Goal: Entertainment & Leisure: Consume media (video, audio)

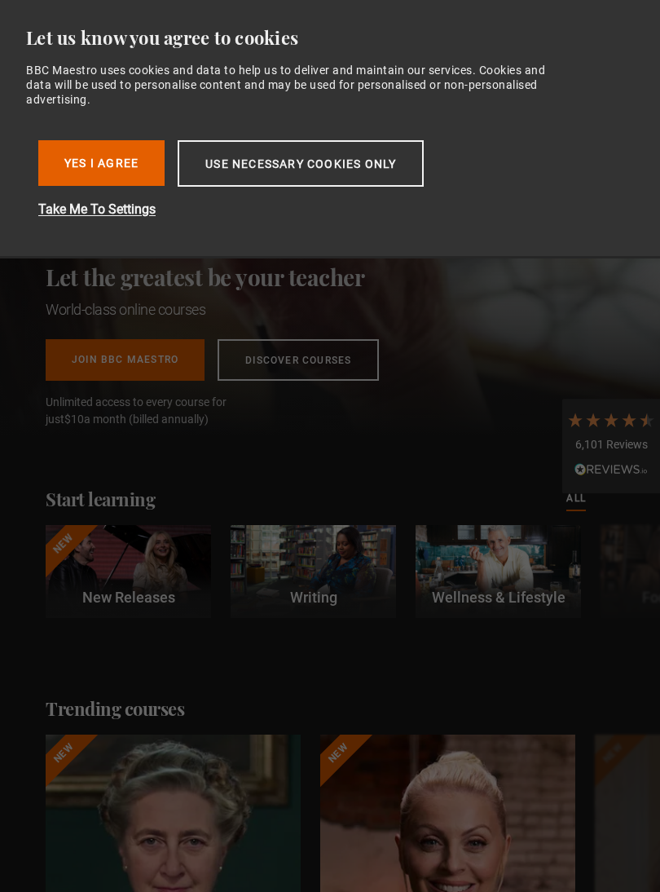
click at [286, 161] on button "Use necessary cookies only" at bounding box center [301, 163] width 246 height 46
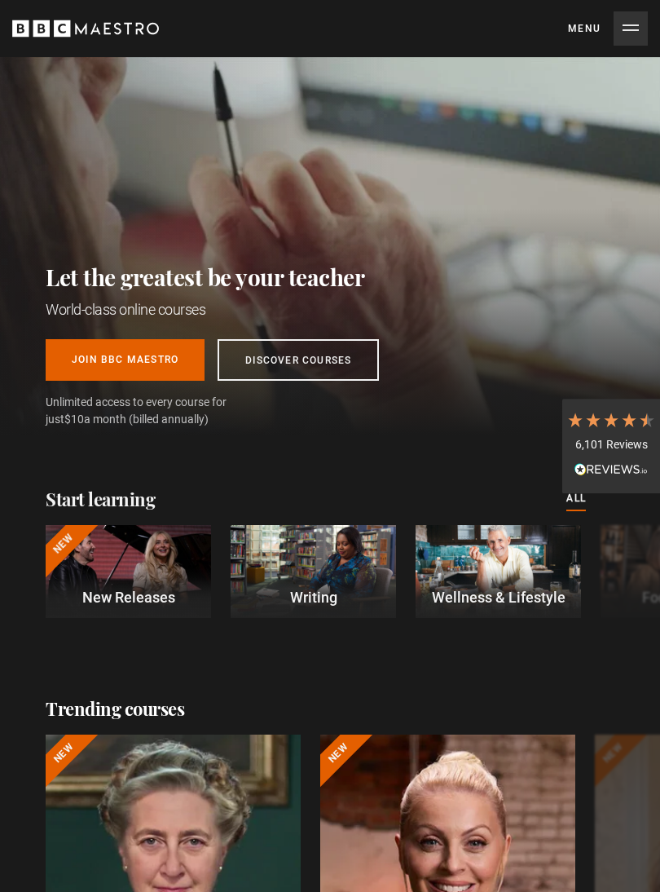
click at [640, 26] on button "Menu Close" at bounding box center [608, 28] width 80 height 34
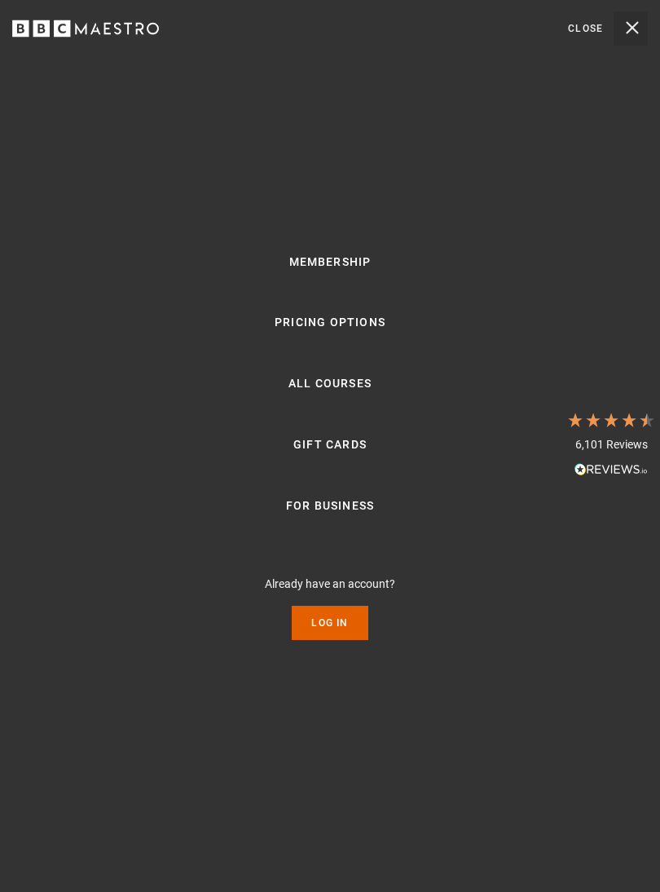
click at [337, 637] on link "Log In" at bounding box center [330, 623] width 76 height 34
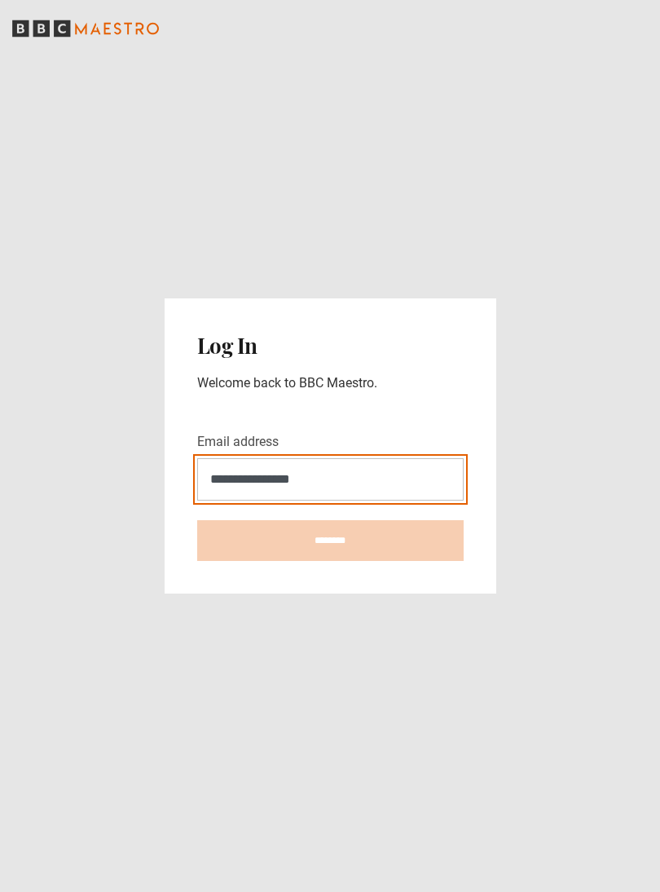
type input "**********"
click at [330, 552] on input "********" at bounding box center [330, 540] width 267 height 41
type input "**********"
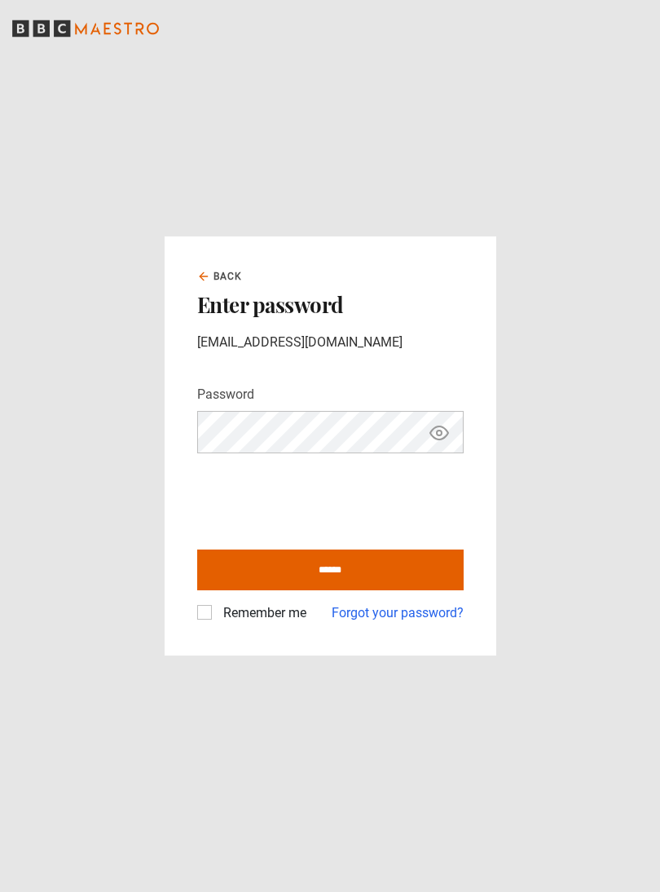
click at [377, 583] on input "******" at bounding box center [330, 569] width 267 height 41
type input "**********"
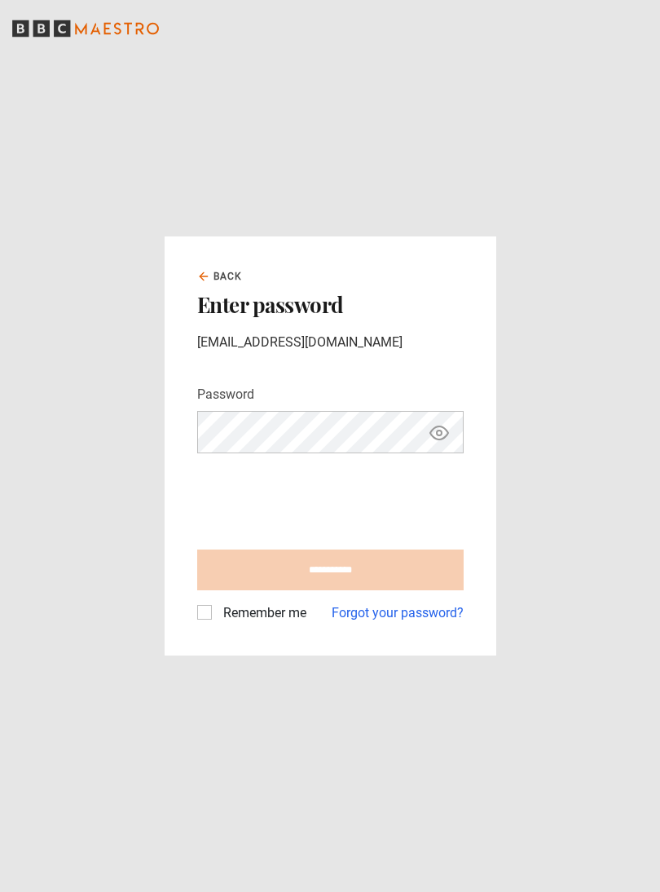
click at [217, 619] on label "Remember me" at bounding box center [262, 613] width 90 height 20
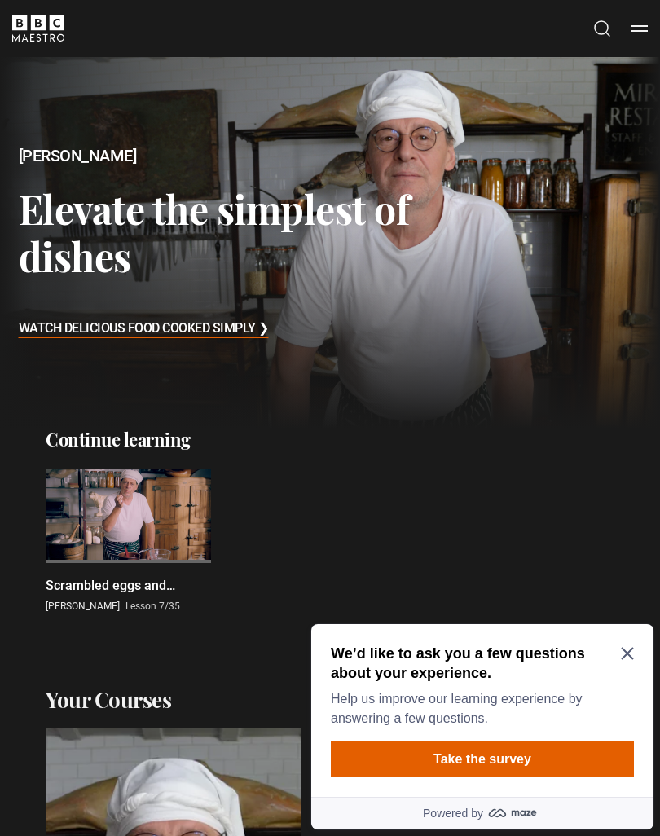
click at [631, 653] on icon "Close Maze Prompt" at bounding box center [627, 653] width 13 height 13
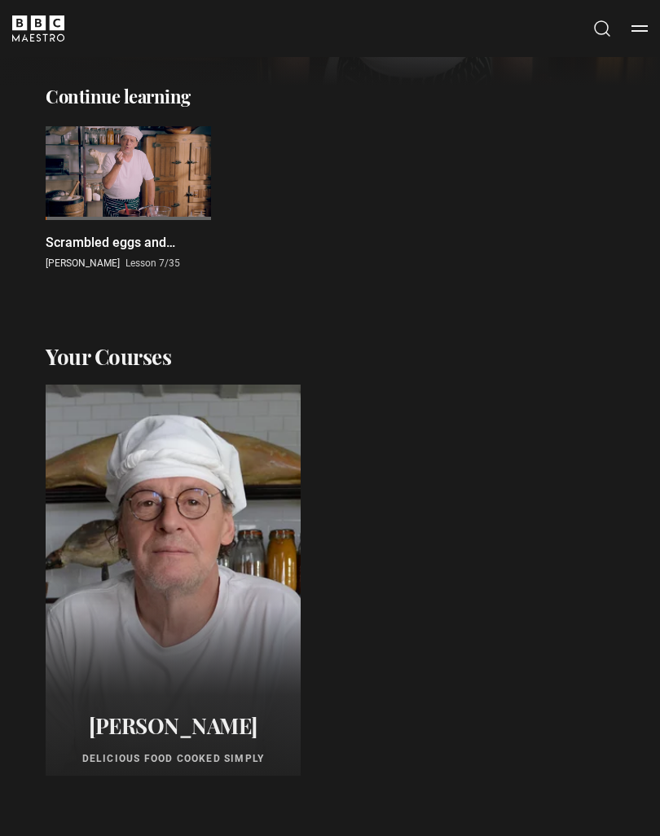
scroll to position [370, 0]
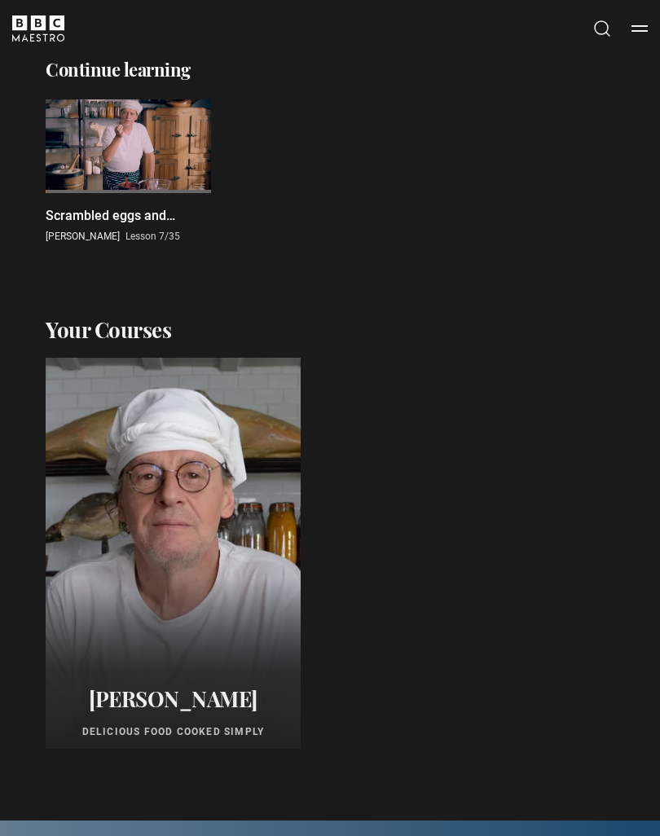
click at [209, 557] on div at bounding box center [173, 553] width 255 height 391
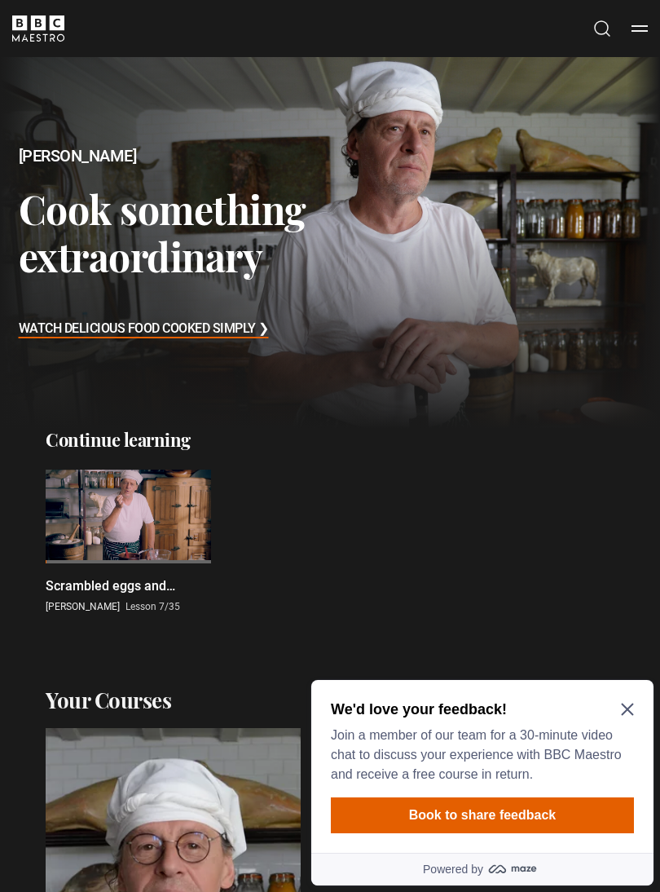
click at [634, 31] on button "Menu" at bounding box center [640, 28] width 16 height 16
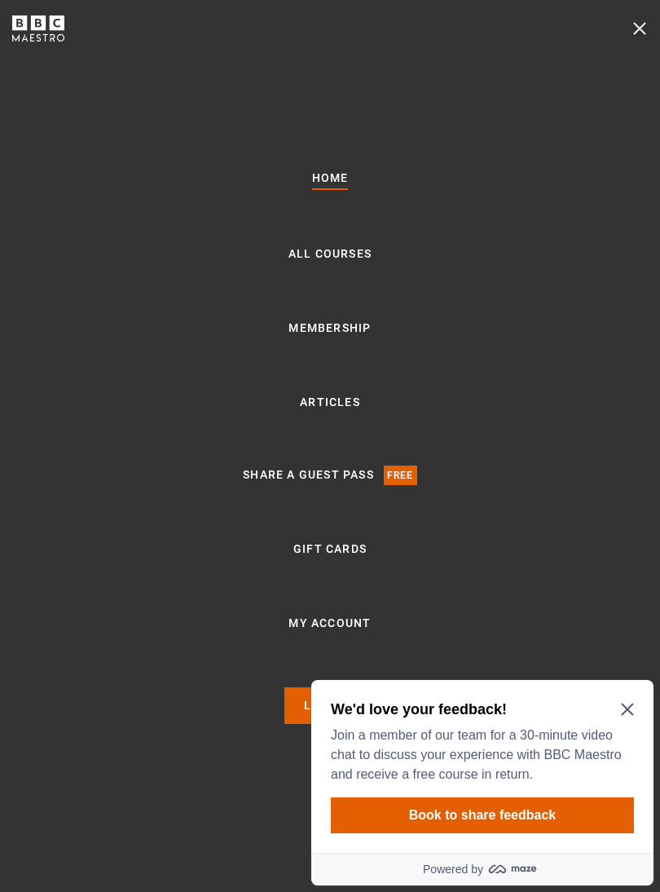
click at [345, 264] on link "All Courses" at bounding box center [330, 254] width 83 height 20
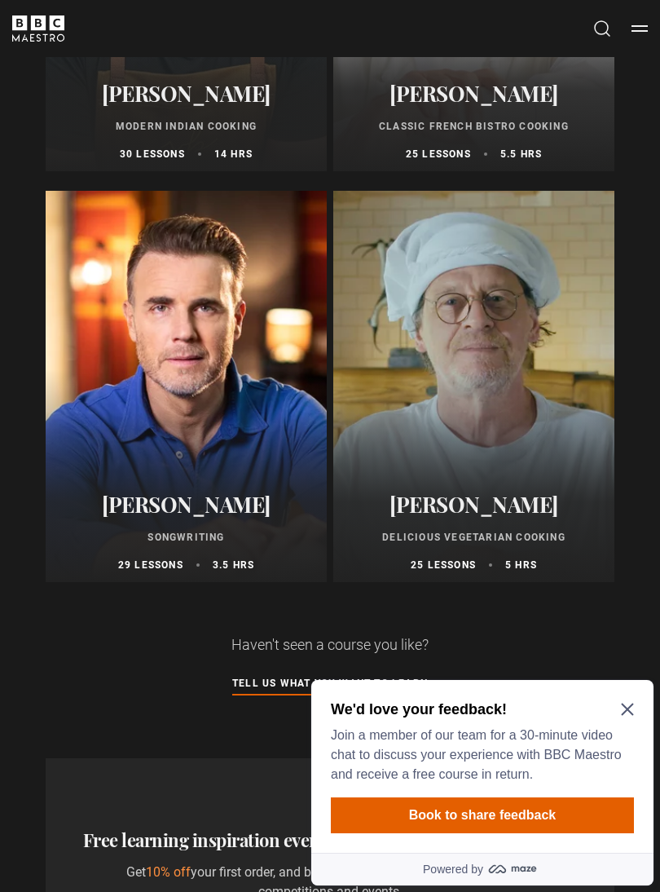
scroll to position [9286, 0]
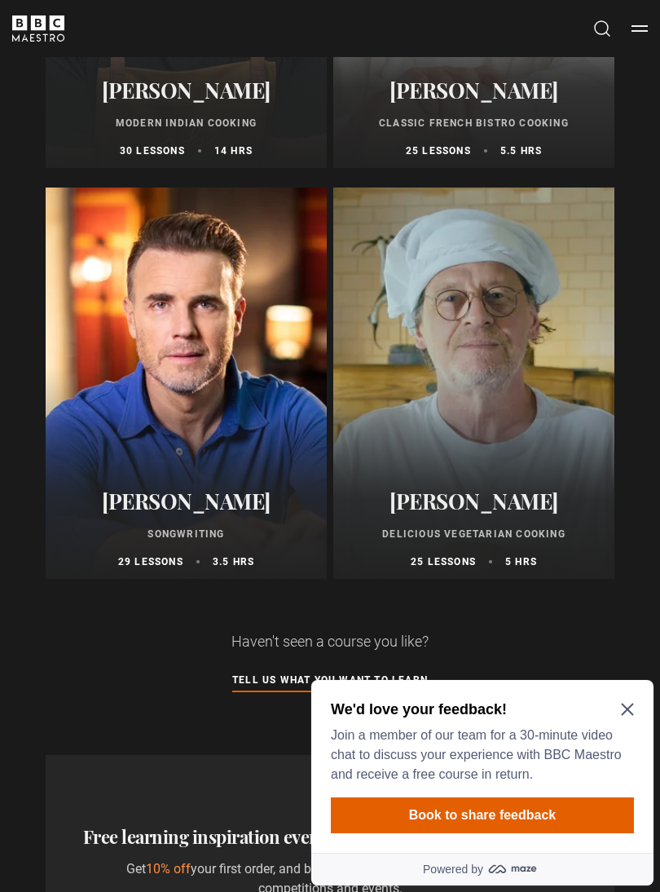
click at [456, 303] on div at bounding box center [473, 382] width 281 height 391
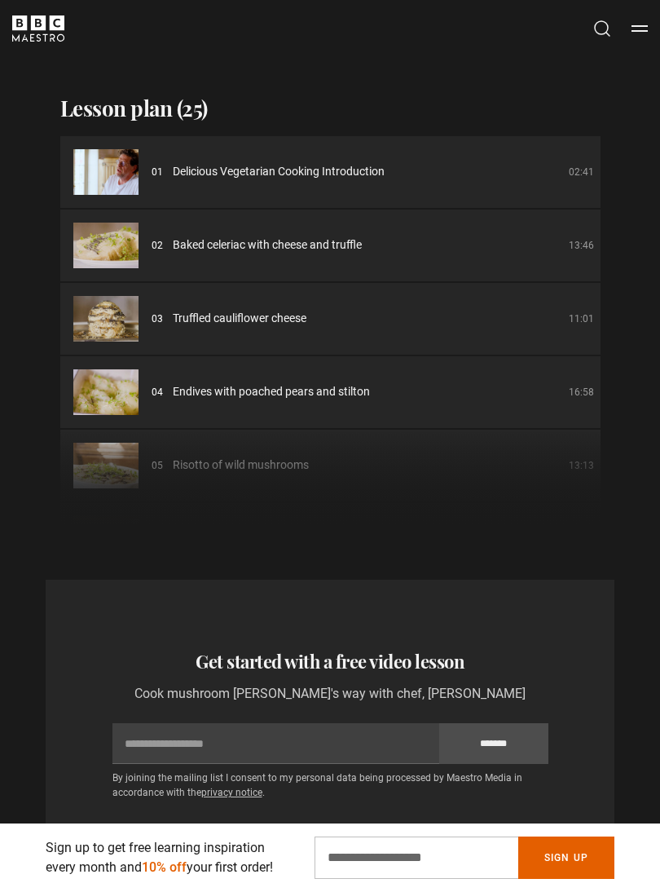
scroll to position [2046, 0]
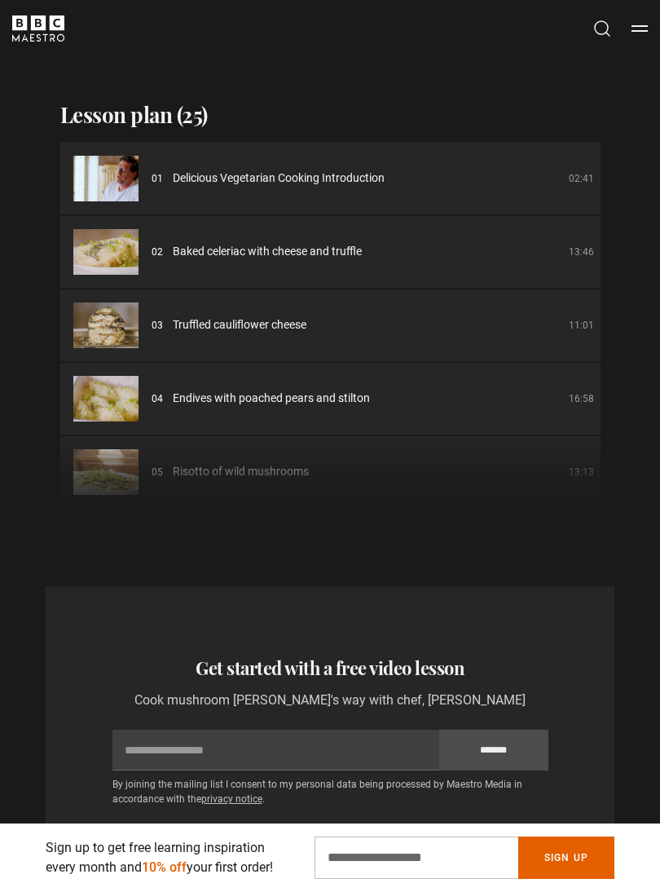
click at [634, 15] on div "Cancel Courses Previous courses Next courses Agatha Christie Writing 12 Related…" at bounding box center [330, 28] width 636 height 26
click at [626, 17] on div "Cancel Courses Previous courses Next courses Agatha Christie Writing 12 Related…" at bounding box center [330, 28] width 636 height 26
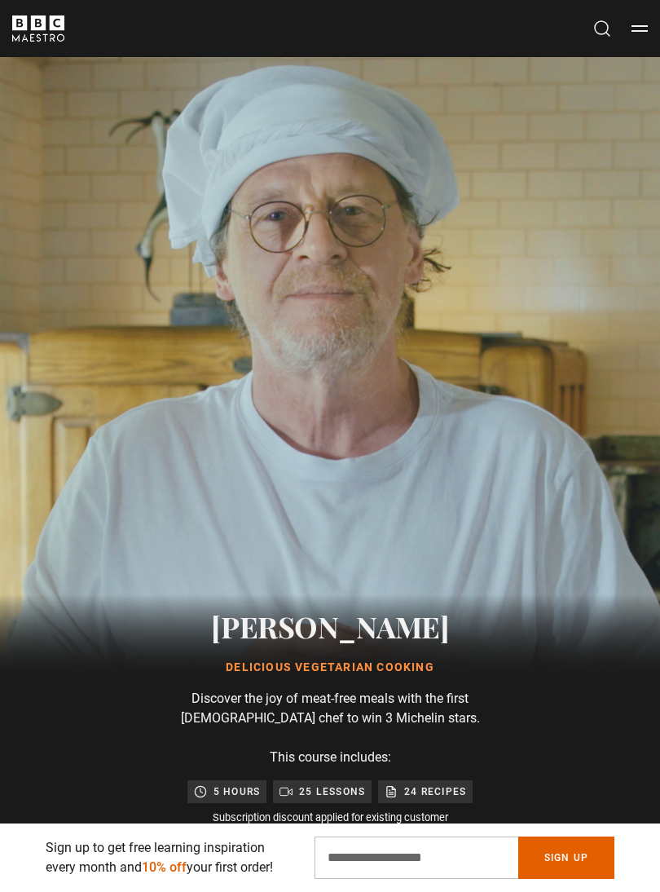
scroll to position [0, 0]
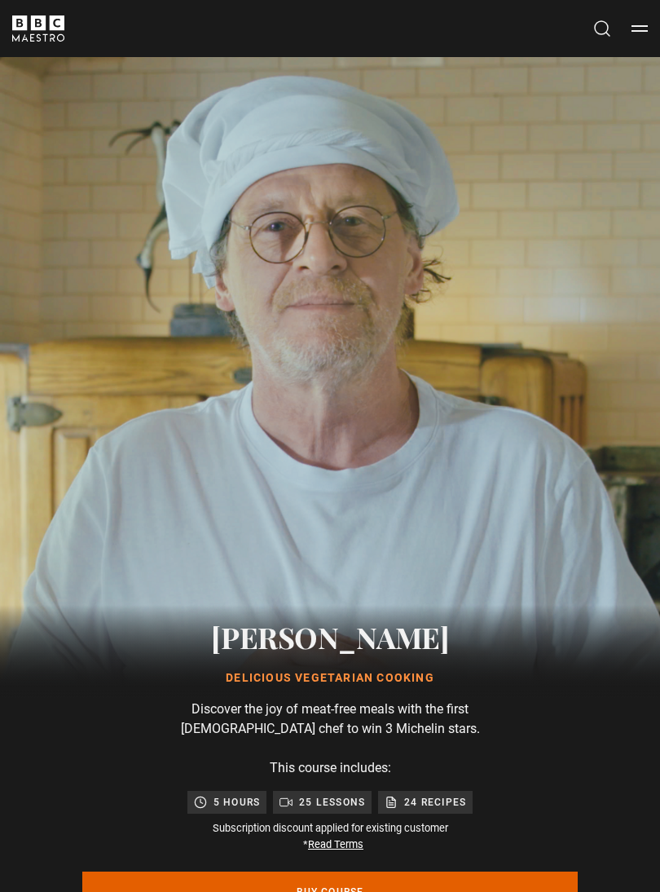
click at [635, 24] on button "Menu" at bounding box center [640, 28] width 16 height 16
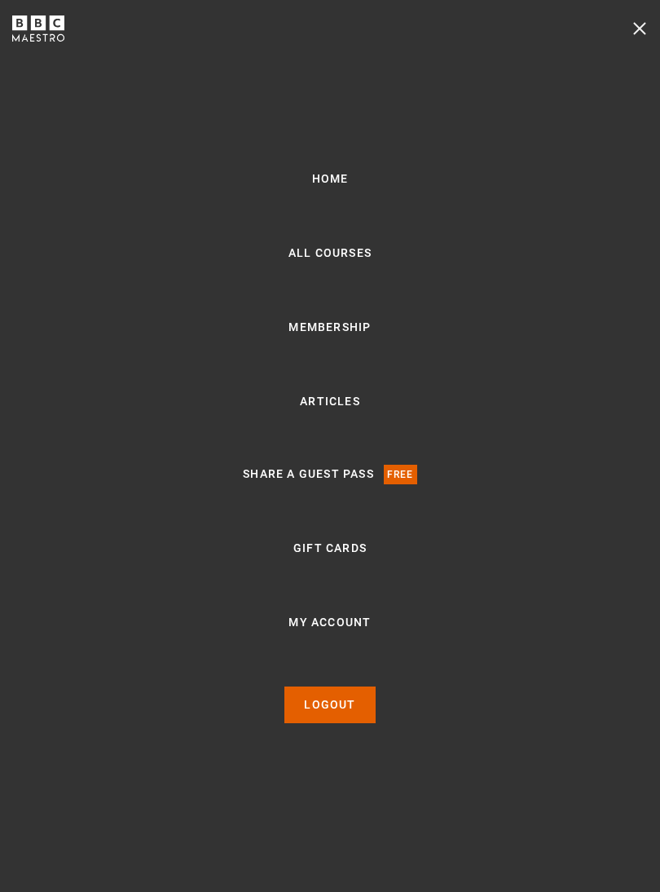
click at [333, 404] on link "Articles" at bounding box center [330, 402] width 60 height 20
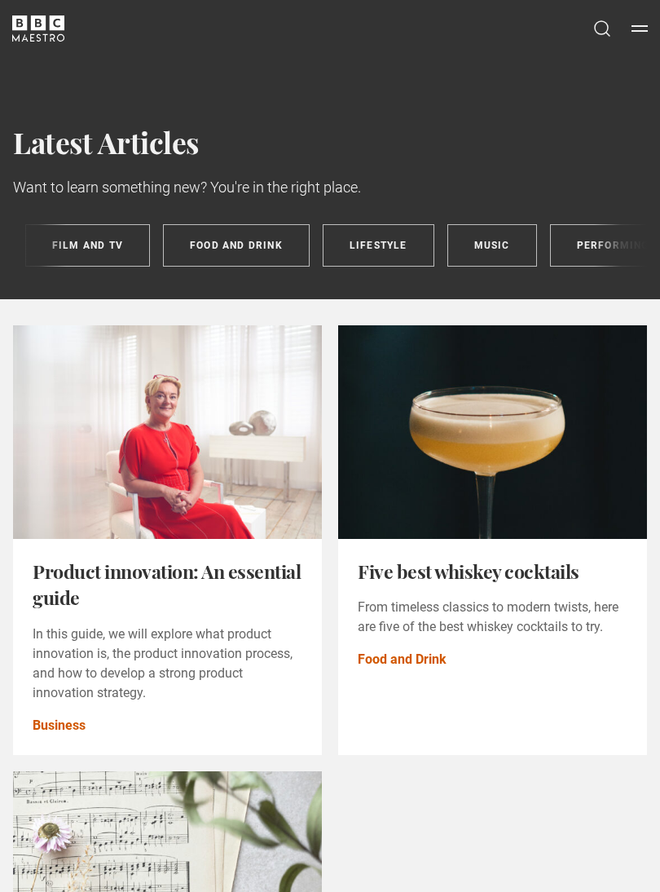
scroll to position [0, 720]
click at [216, 240] on link "Food and Drink" at bounding box center [225, 245] width 147 height 42
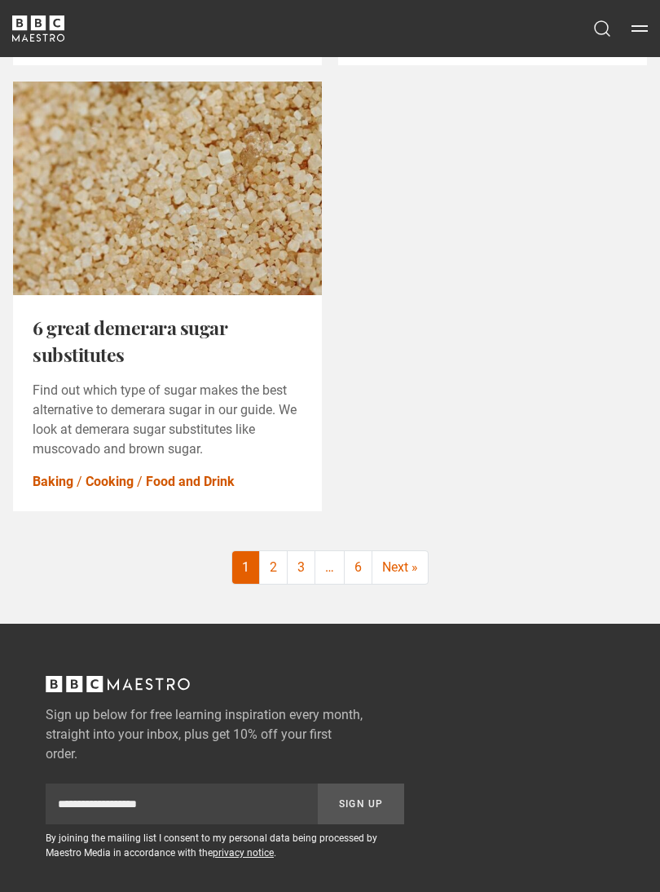
scroll to position [3140, 0]
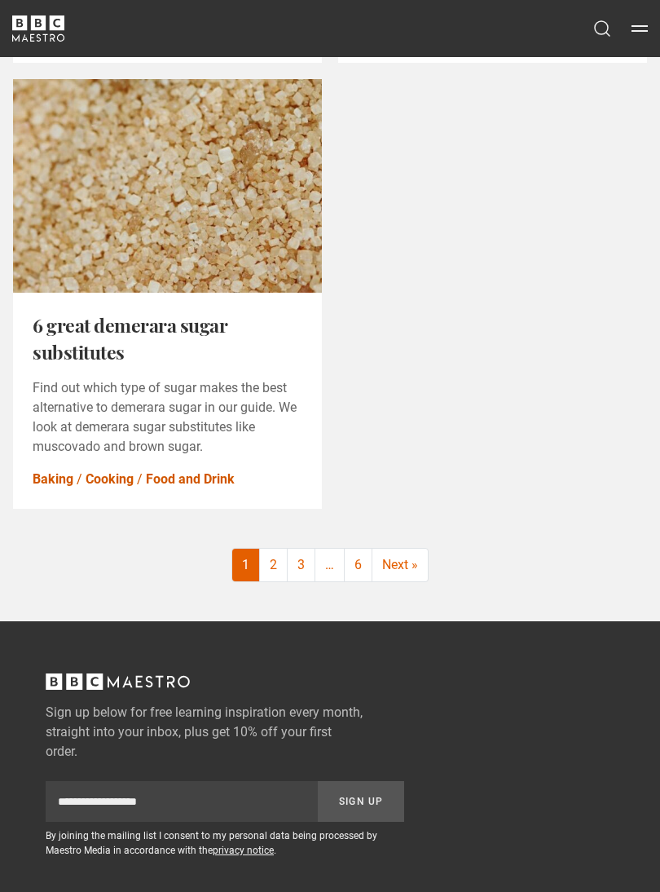
click at [261, 556] on link "2" at bounding box center [274, 564] width 28 height 33
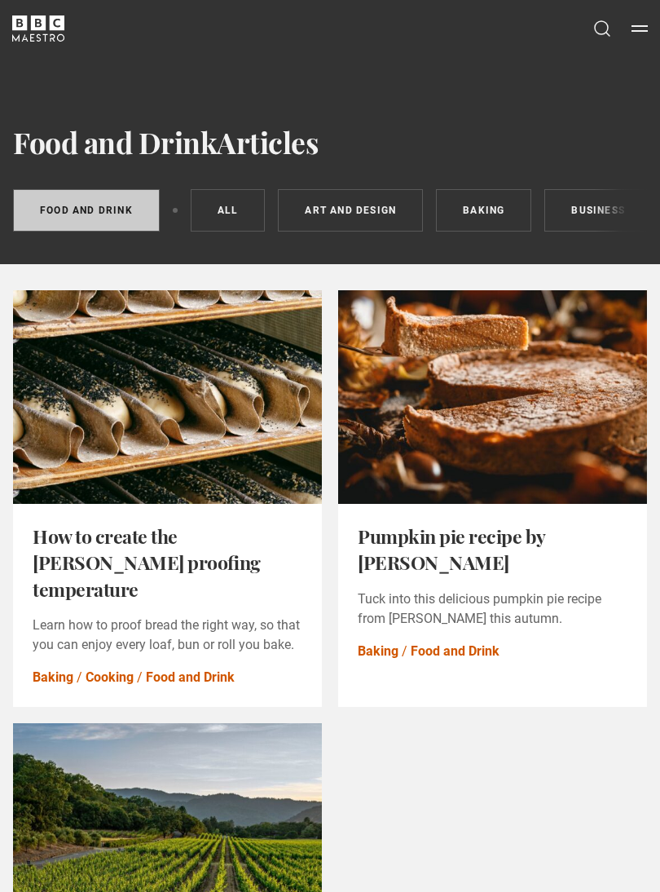
click at [634, 31] on button "Menu" at bounding box center [640, 28] width 16 height 16
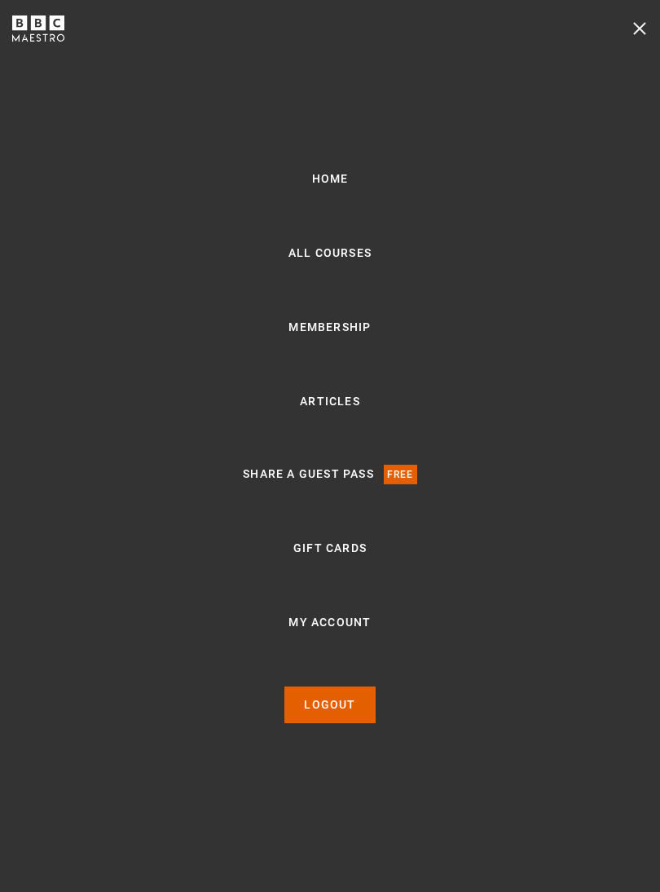
scroll to position [243, 0]
click at [317, 263] on link "All Courses" at bounding box center [330, 254] width 83 height 20
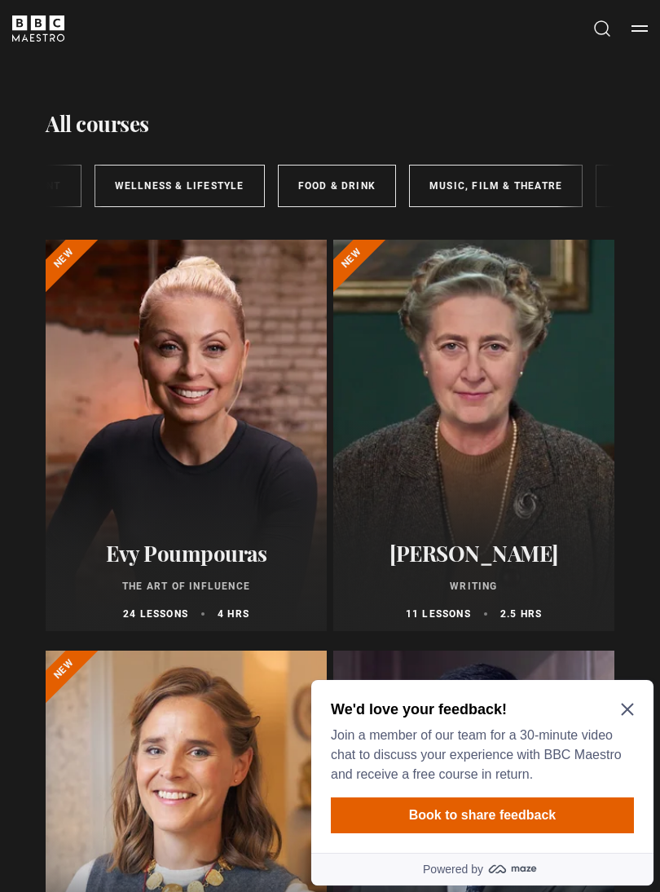
scroll to position [0, 428]
click at [310, 178] on link "Food & Drink" at bounding box center [326, 186] width 118 height 42
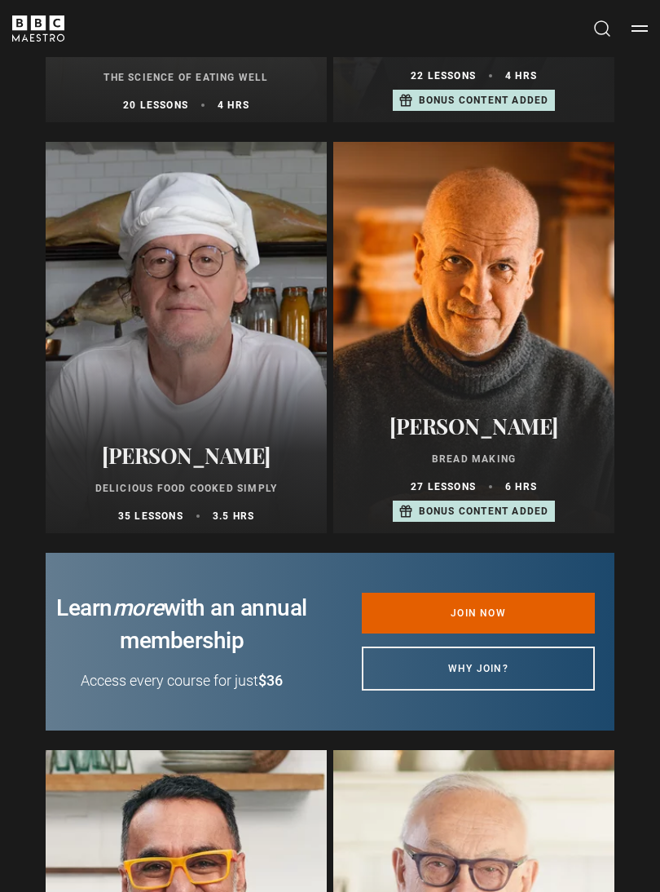
scroll to position [517, 0]
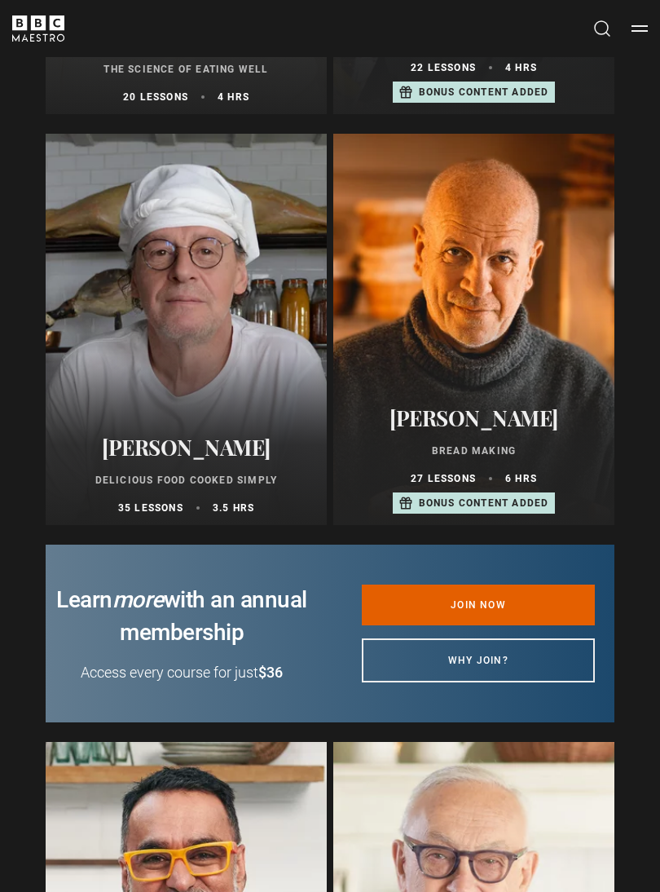
click at [213, 302] on div at bounding box center [186, 329] width 281 height 391
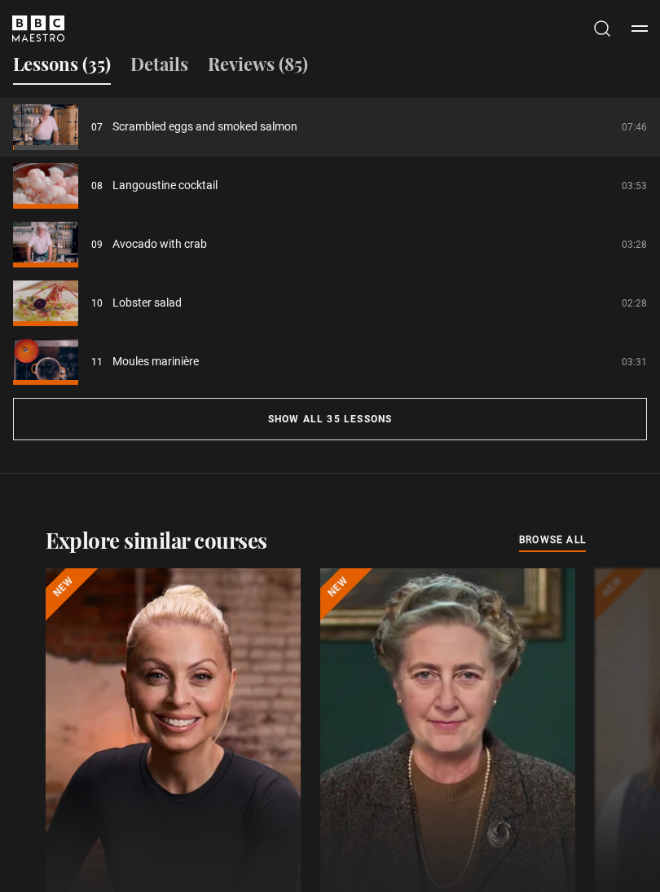
scroll to position [1676, 0]
click at [346, 441] on button "Show all 35 lessons" at bounding box center [330, 420] width 634 height 42
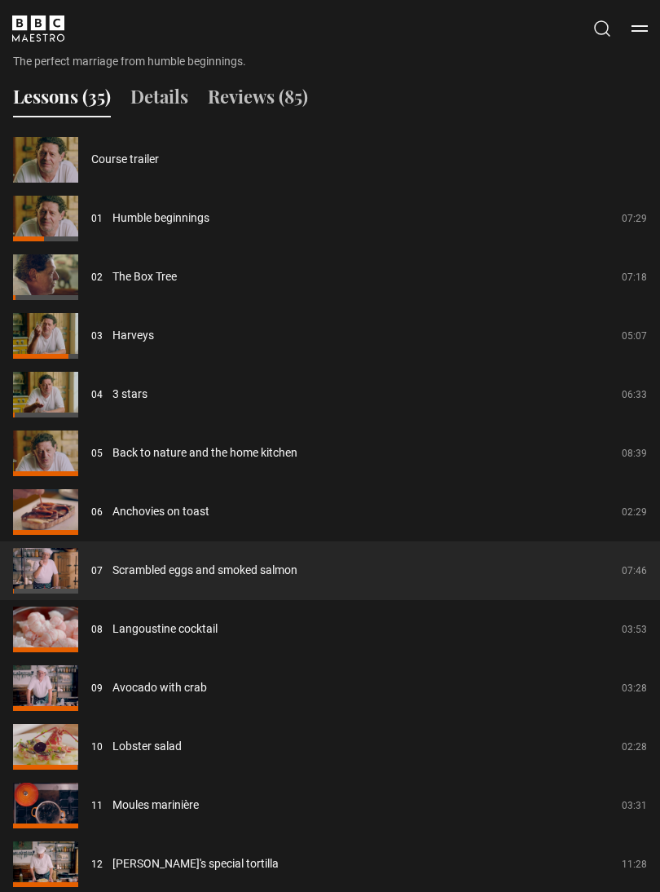
scroll to position [1641, 0]
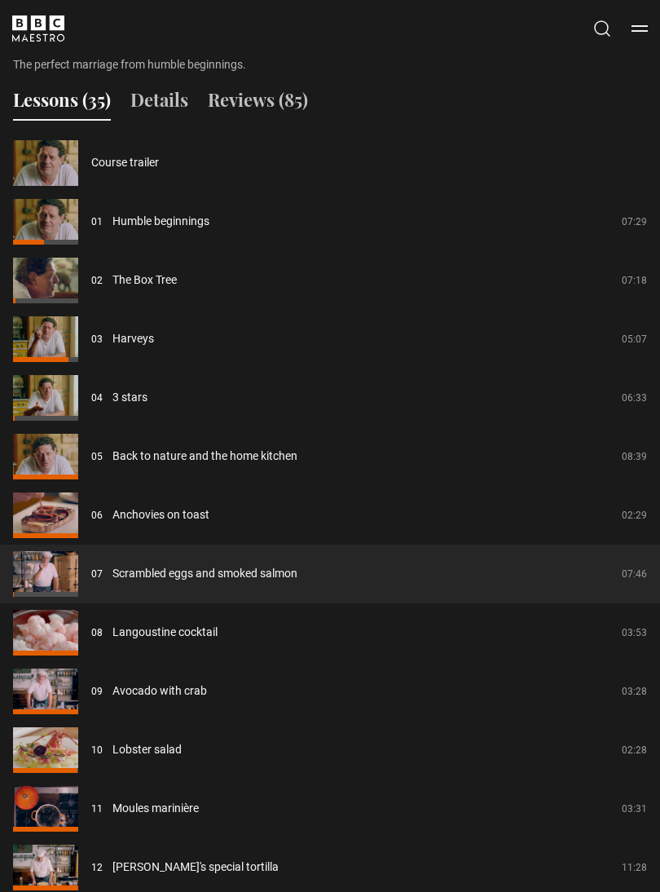
click at [266, 465] on link "Back to nature and the home kitchen" at bounding box center [204, 455] width 185 height 17
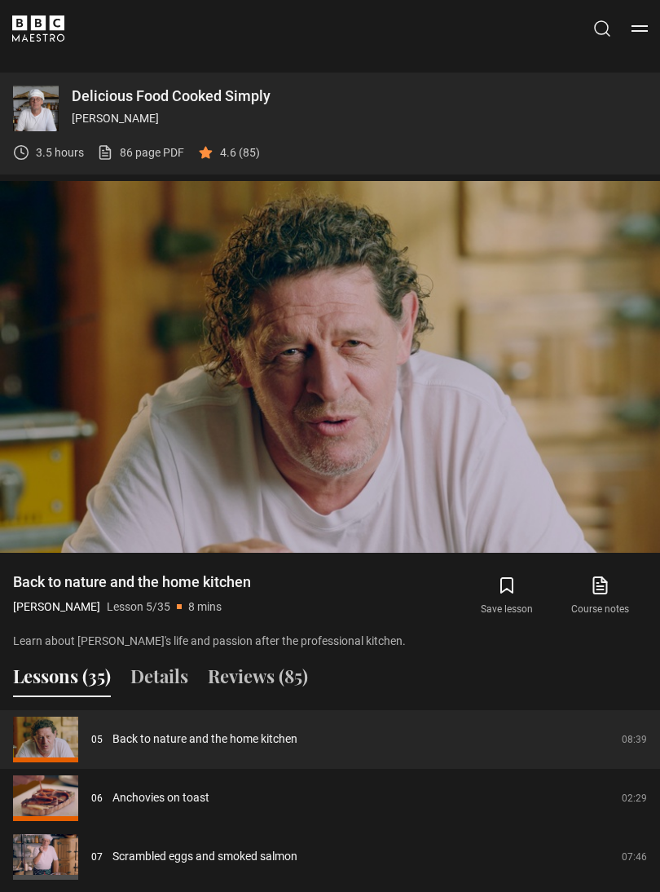
scroll to position [1044, 0]
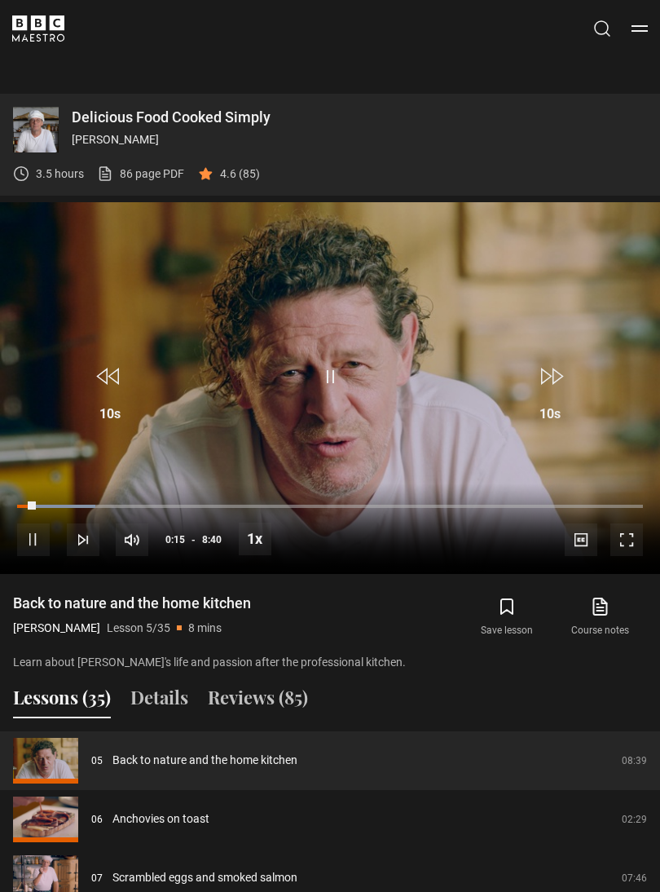
click at [579, 338] on video-js "Video Player is loading. Play Lesson Back to nature and the home kitchen 10s Sk…" at bounding box center [330, 388] width 660 height 372
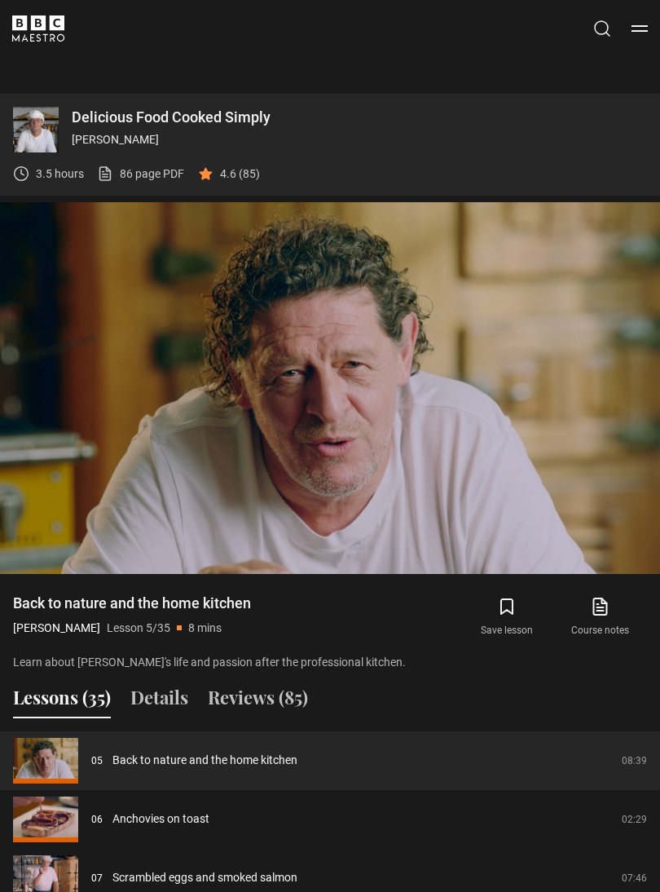
click at [627, 553] on video-js "Video Player is loading. Play Lesson Back to nature and the home kitchen 10s Sk…" at bounding box center [330, 388] width 660 height 372
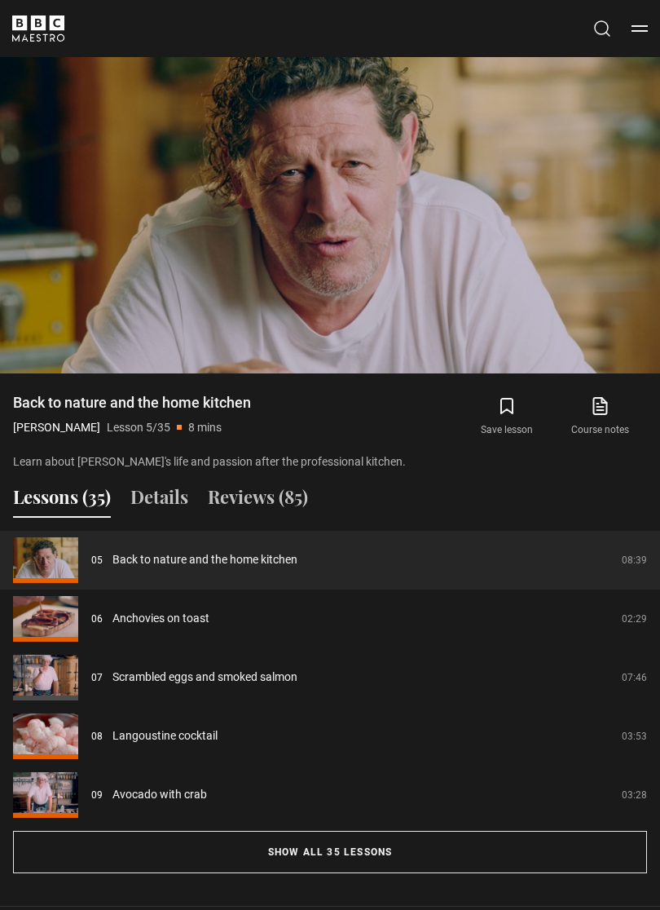
scroll to position [1247, 0]
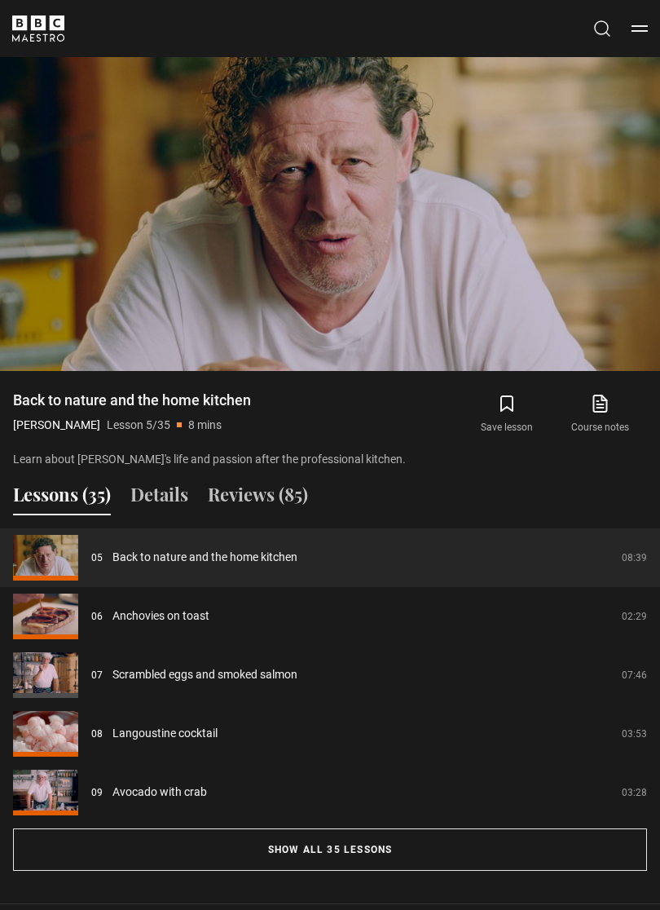
click at [379, 867] on button "Show all 35 lessons" at bounding box center [330, 849] width 634 height 42
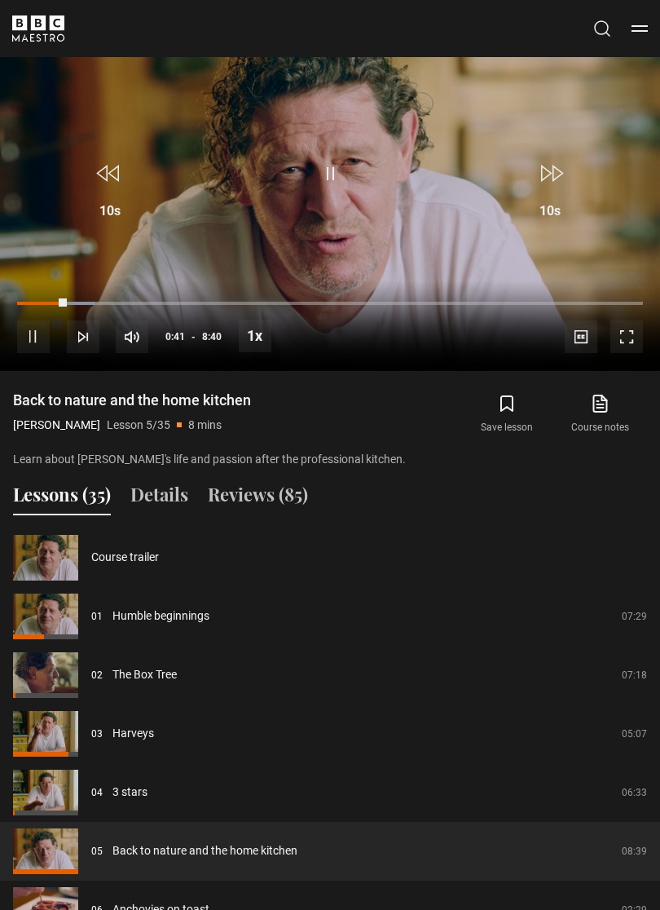
click at [209, 623] on link "Humble beginnings" at bounding box center [160, 615] width 97 height 17
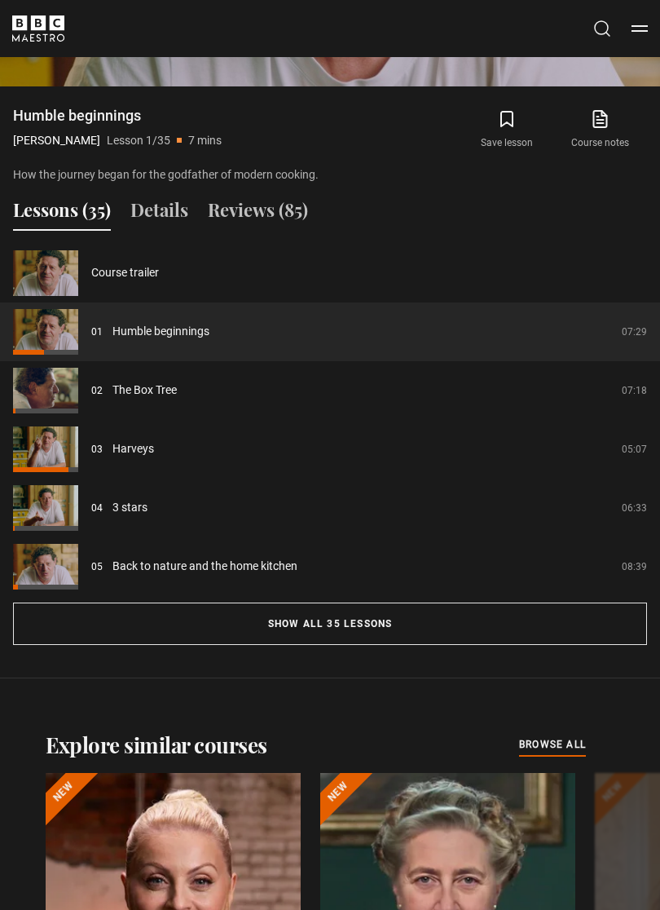
scroll to position [1532, 0]
click at [278, 641] on button "Show all 35 lessons" at bounding box center [330, 622] width 634 height 42
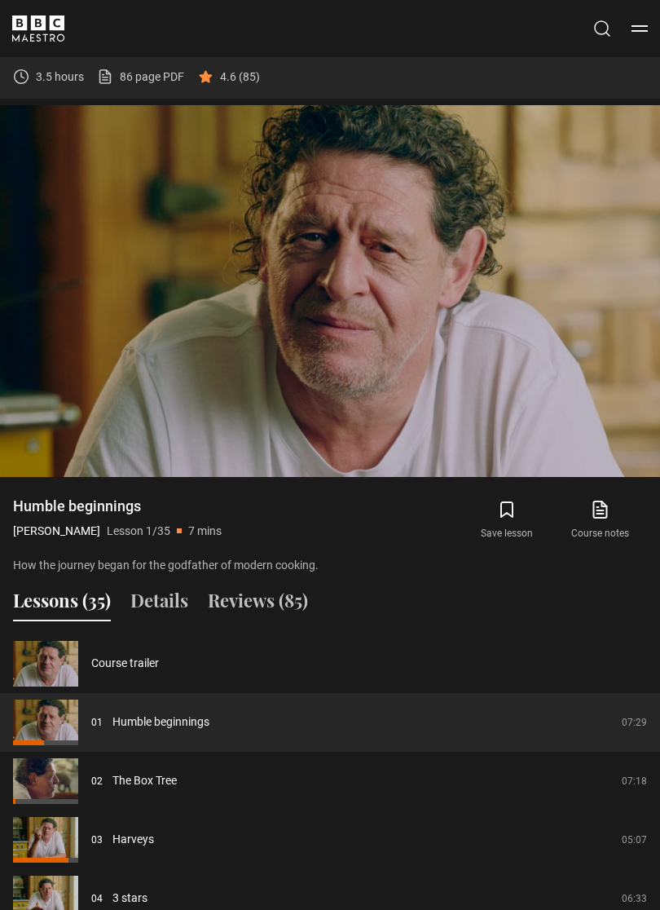
scroll to position [1136, 0]
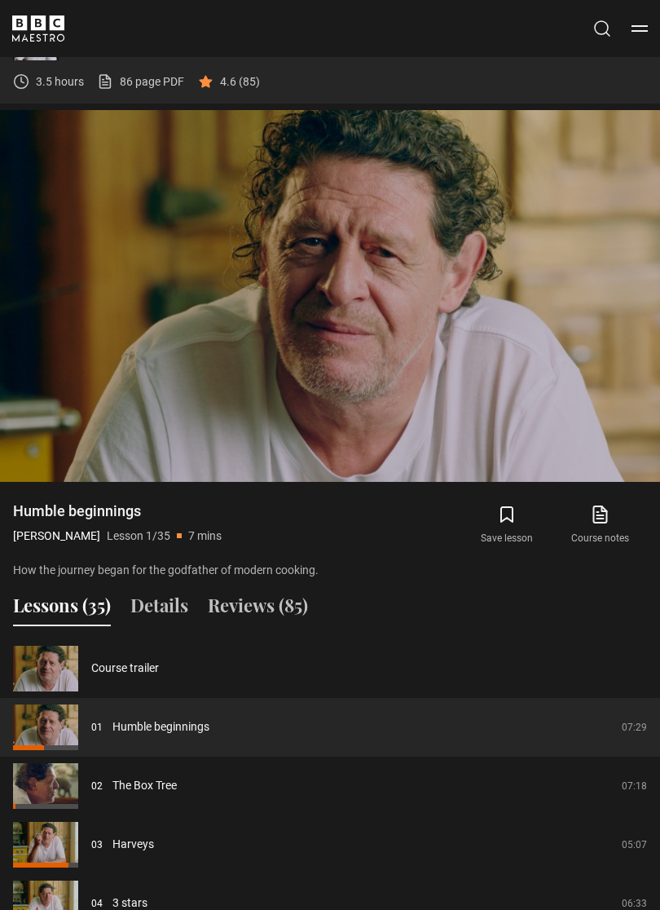
click at [257, 626] on button "Reviews (85)" at bounding box center [258, 609] width 100 height 34
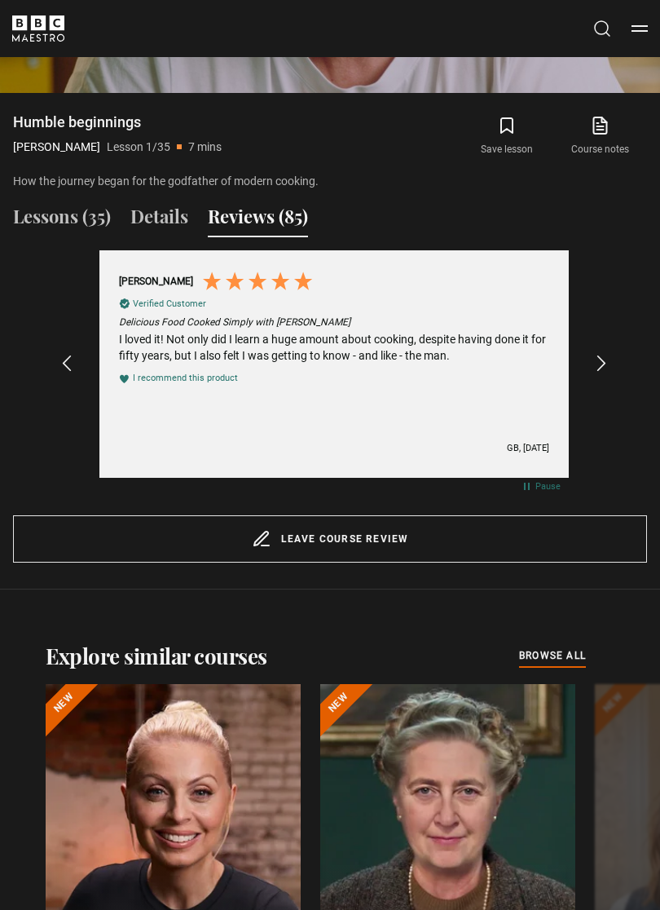
scroll to position [1526, 0]
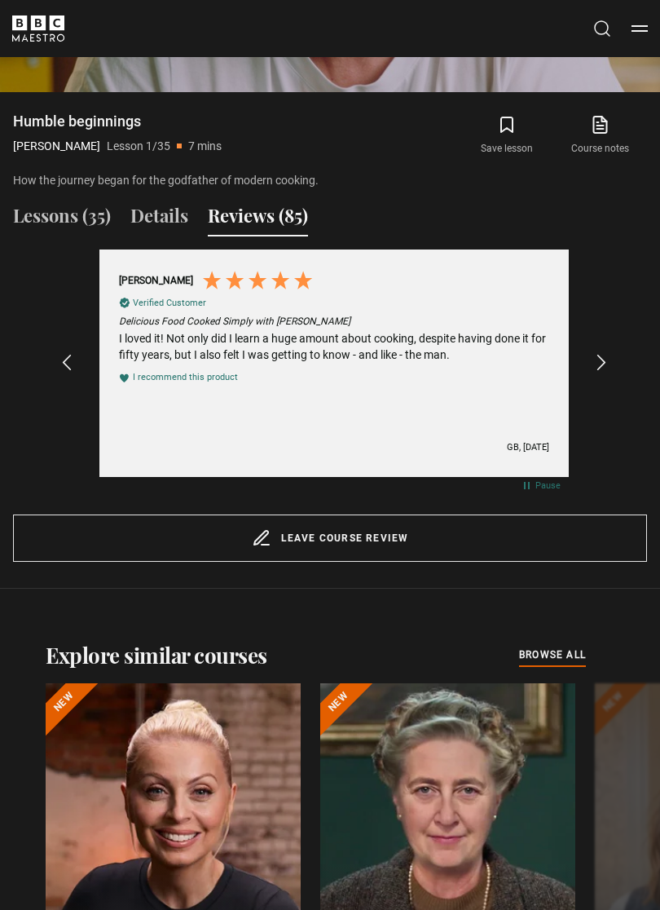
click at [611, 372] on icon "REVIEWS.io Carousel Scroll Right" at bounding box center [602, 363] width 20 height 20
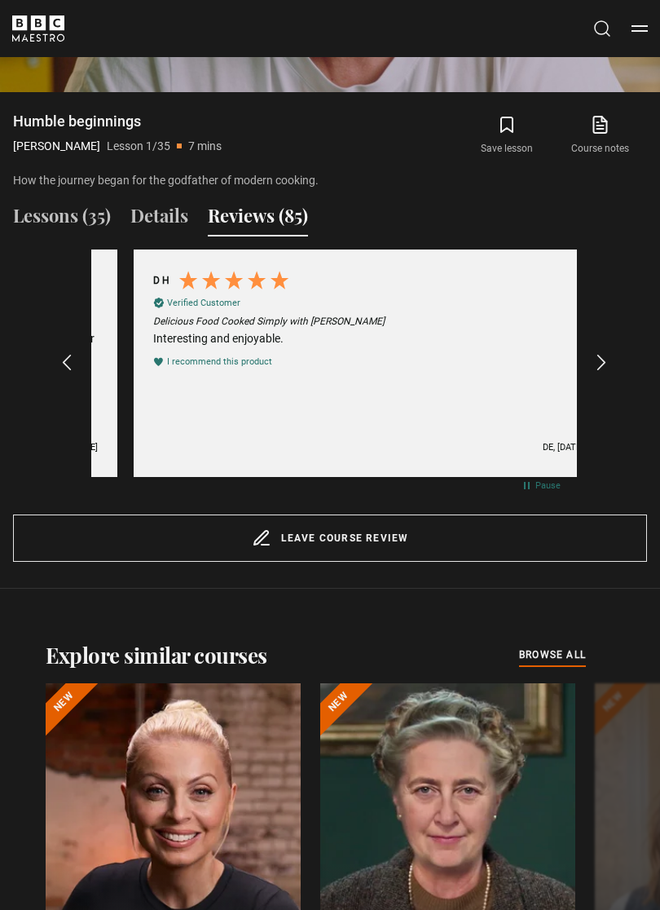
scroll to position [0, 486]
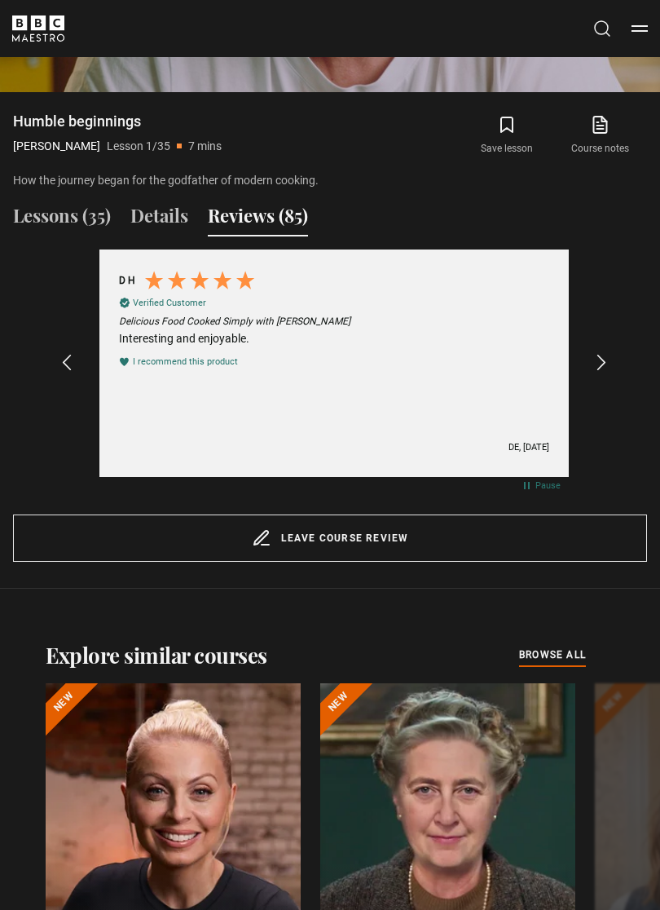
click at [611, 369] on icon "REVIEWS.io Carousel Scroll Right" at bounding box center [602, 363] width 20 height 20
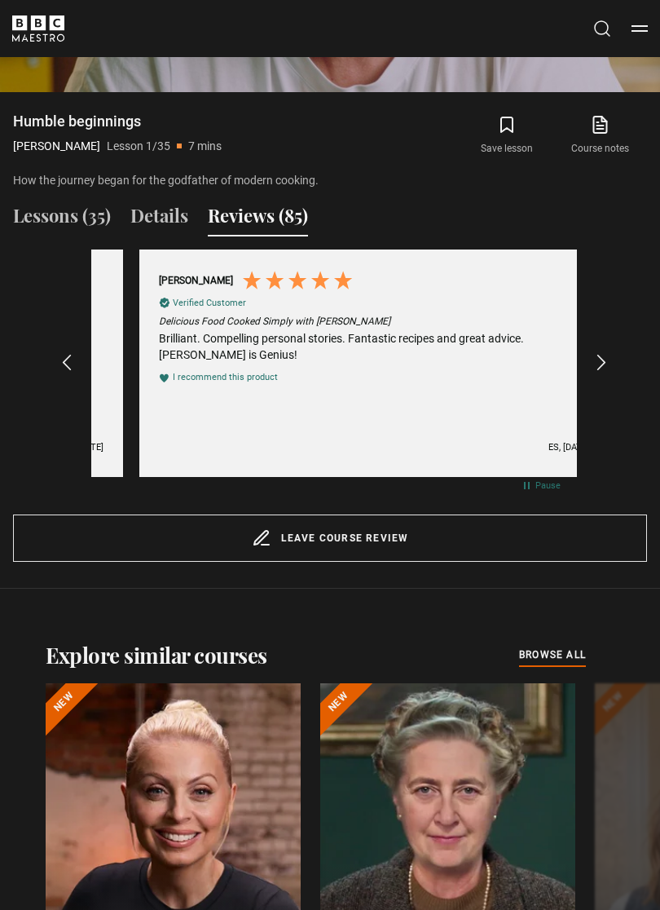
scroll to position [0, 971]
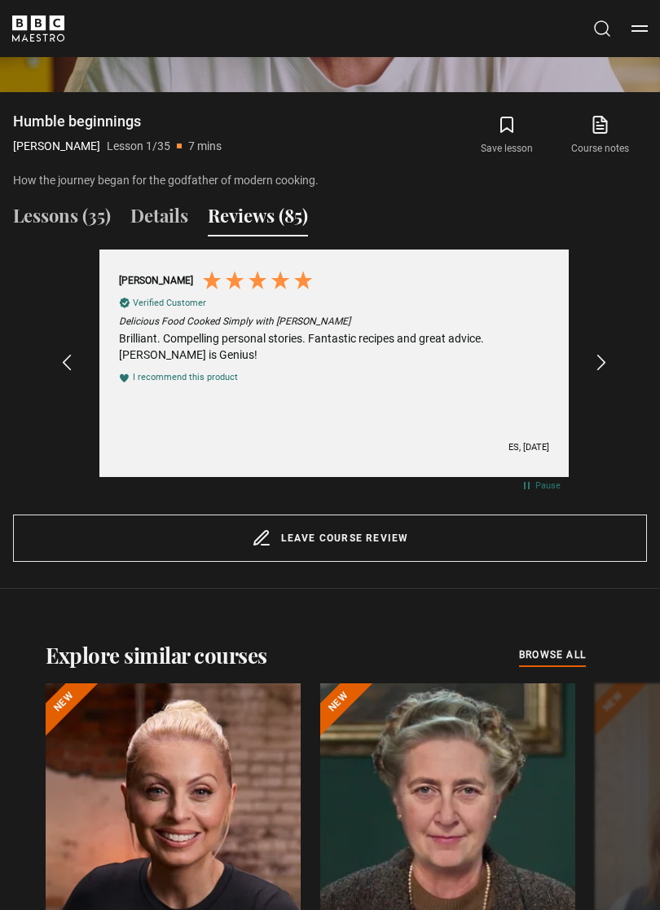
click at [609, 361] on div "REVIEWS.io Carousel Scroll Right" at bounding box center [601, 362] width 18 height 39
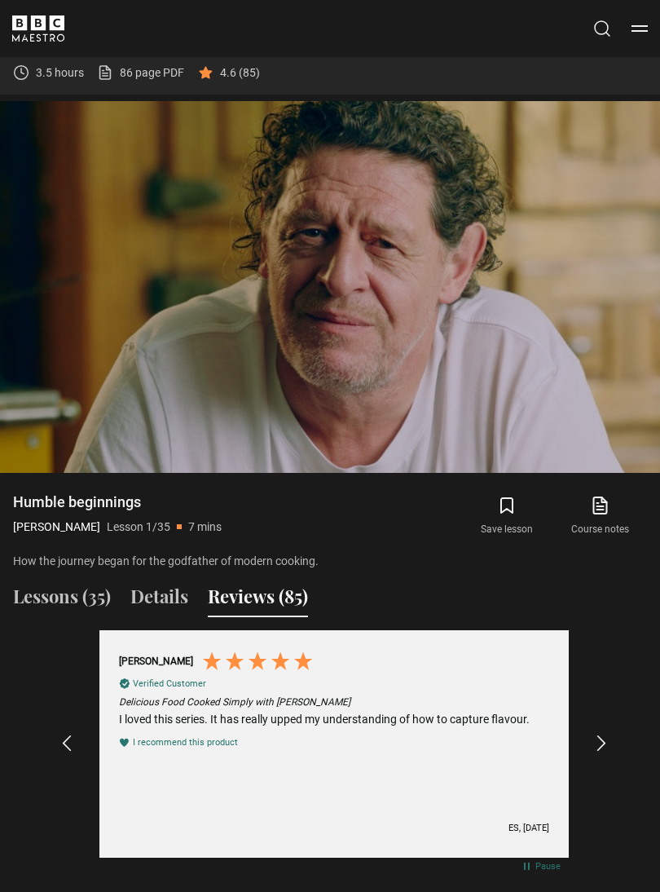
scroll to position [1134, 0]
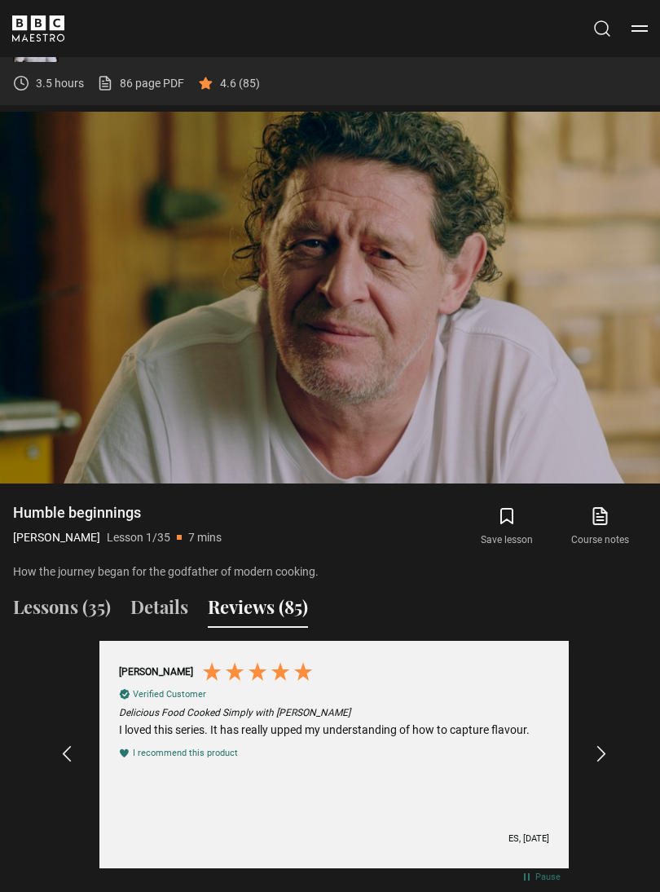
click at [534, 372] on video-js "Video Player is loading. Play Lesson Humble beginnings 10s Skip Back 10 seconds…" at bounding box center [330, 298] width 660 height 372
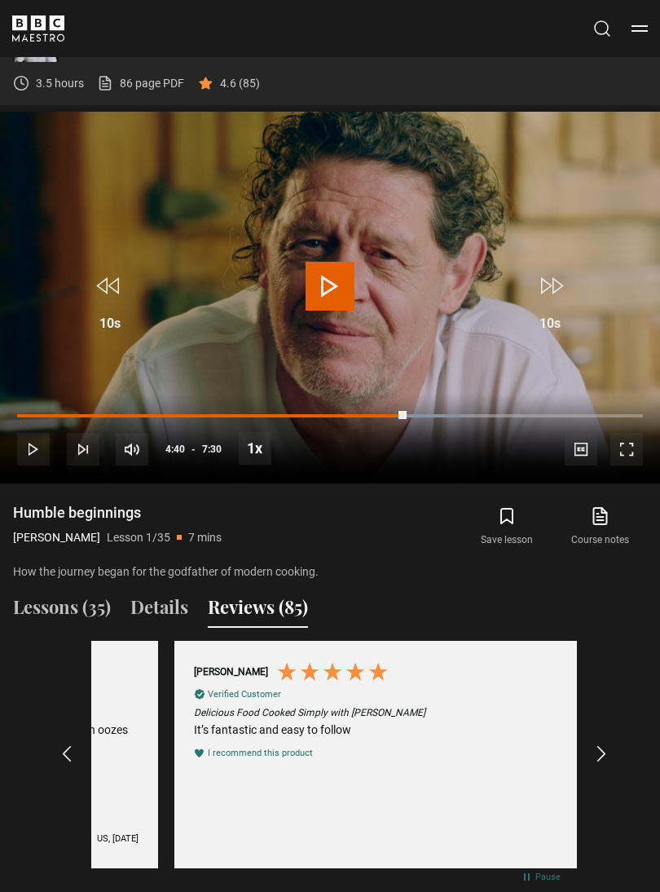
scroll to position [0, 3400]
